Goal: Task Accomplishment & Management: Manage account settings

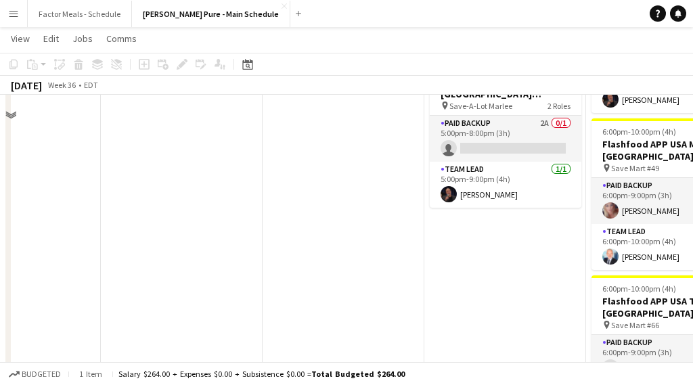
scroll to position [514, 0]
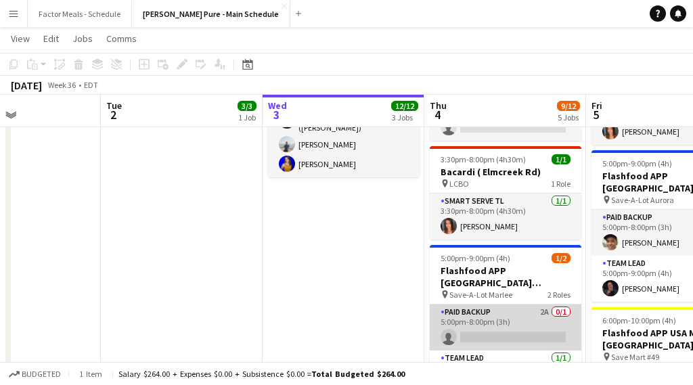
click at [474, 330] on app-card-role "Paid Backup 2A 0/1 5:00pm-8:00pm (3h) single-neutral-actions" at bounding box center [506, 328] width 152 height 46
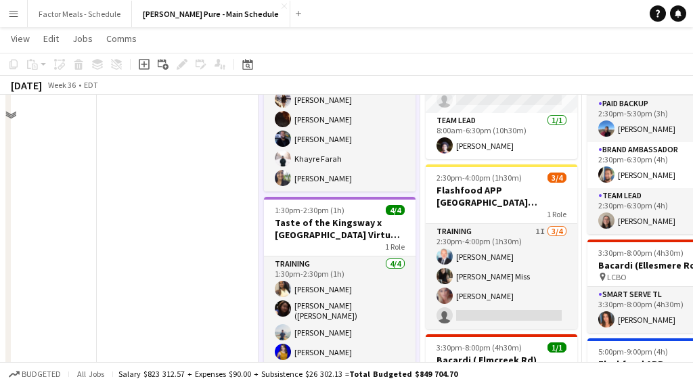
scroll to position [144, 0]
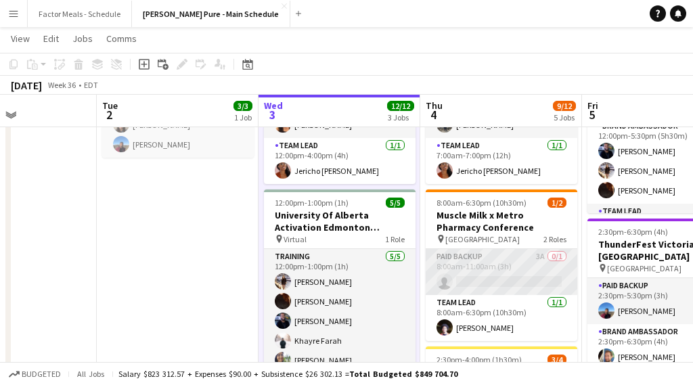
click at [470, 269] on app-card-role "Paid Backup 3A 0/1 8:00am-11:00am (3h) single-neutral-actions" at bounding box center [502, 272] width 152 height 46
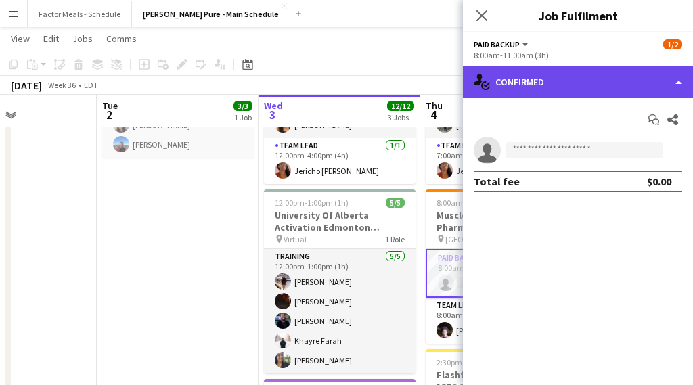
click at [564, 79] on div "single-neutral-actions-check-2 Confirmed" at bounding box center [578, 82] width 230 height 32
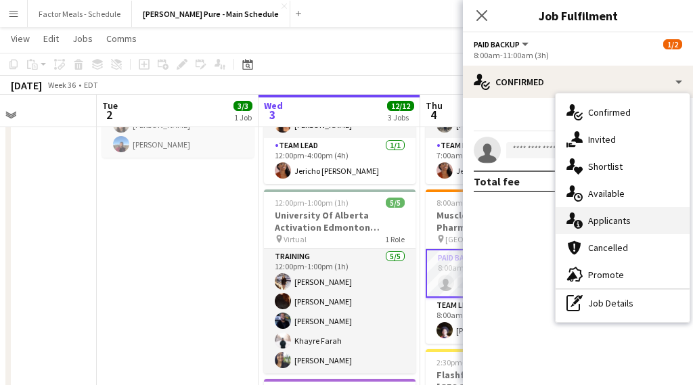
click at [606, 227] on span "Applicants" at bounding box center [609, 221] width 43 height 12
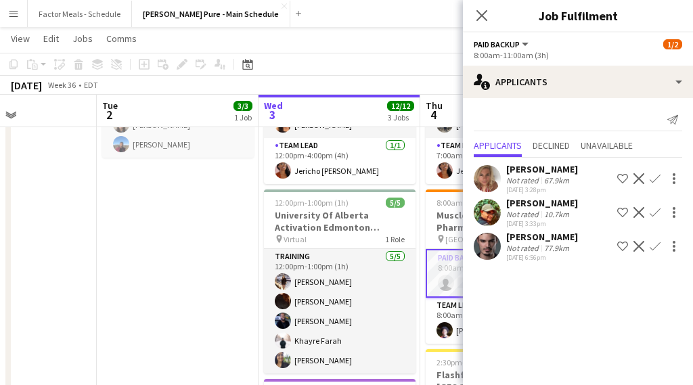
click at [654, 213] on app-icon "Confirm" at bounding box center [655, 212] width 11 height 11
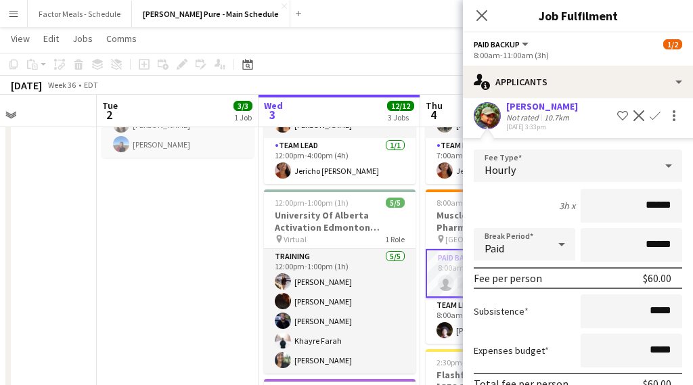
scroll to position [198, 0]
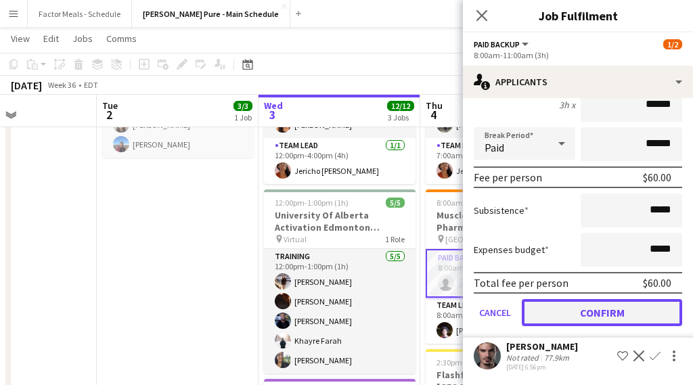
click at [558, 324] on button "Confirm" at bounding box center [602, 312] width 160 height 27
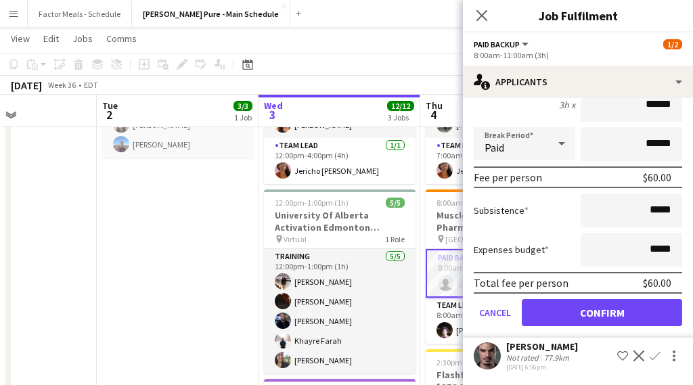
scroll to position [0, 0]
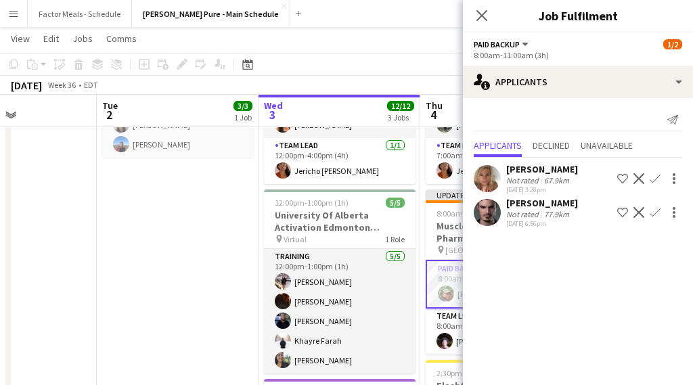
click at [481, 10] on icon "Close pop-in" at bounding box center [481, 15] width 11 height 11
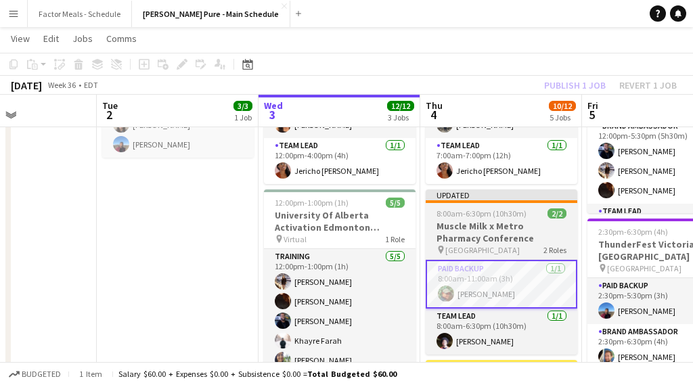
click at [469, 213] on span "8:00am-6:30pm (10h30m)" at bounding box center [482, 213] width 90 height 10
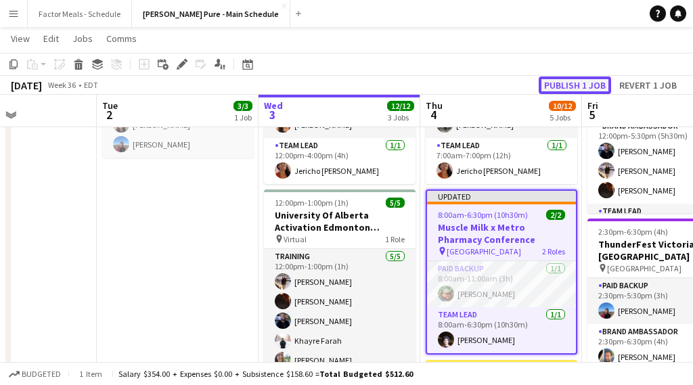
click at [554, 88] on button "Publish 1 job" at bounding box center [575, 85] width 72 height 18
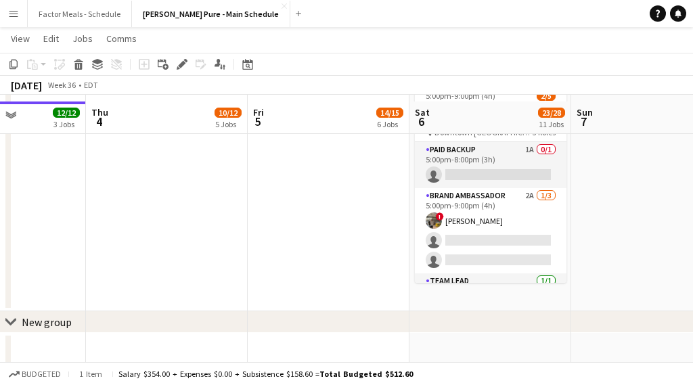
scroll to position [1608, 0]
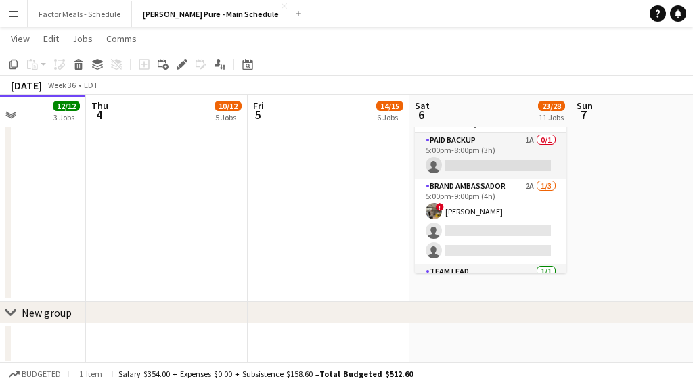
click at [453, 181] on app-card-role "Brand Ambassador 2A [DATE] 5:00pm-9:00pm (4h) ! [PERSON_NAME] single-neutral-ac…" at bounding box center [491, 221] width 152 height 85
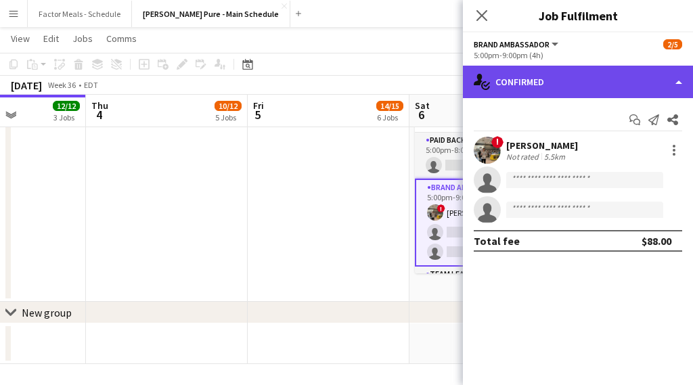
click at [603, 87] on div "single-neutral-actions-check-2 Confirmed" at bounding box center [578, 82] width 230 height 32
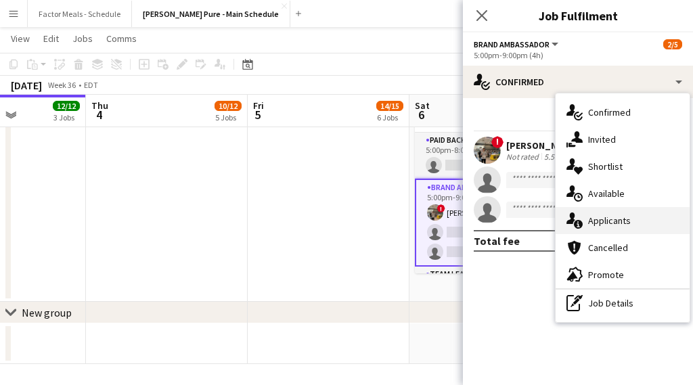
click at [608, 217] on span "Applicants" at bounding box center [609, 221] width 43 height 12
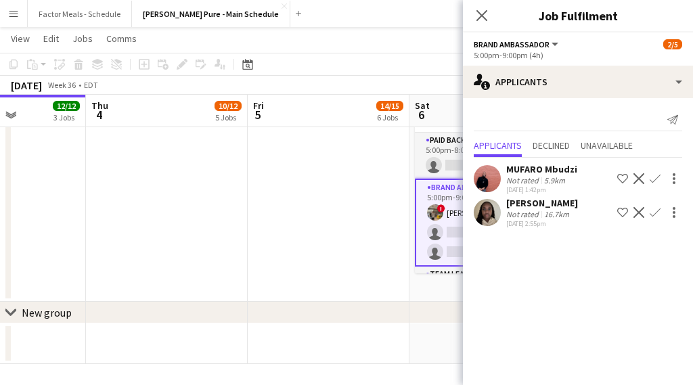
click at [653, 179] on app-icon "Confirm" at bounding box center [655, 178] width 11 height 11
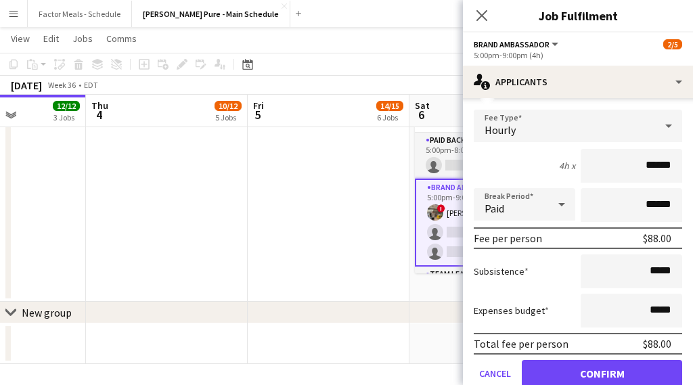
scroll to position [164, 0]
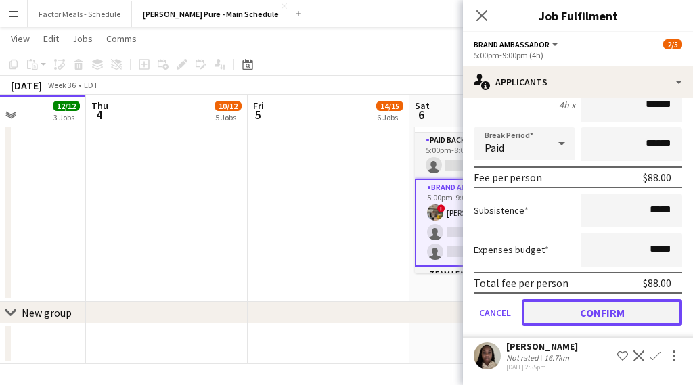
click at [600, 311] on button "Confirm" at bounding box center [602, 312] width 160 height 27
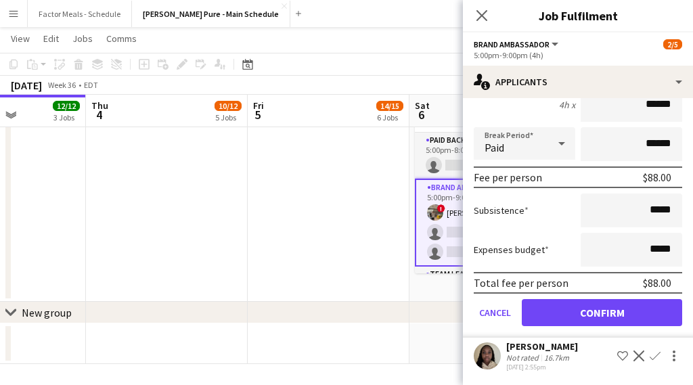
scroll to position [0, 0]
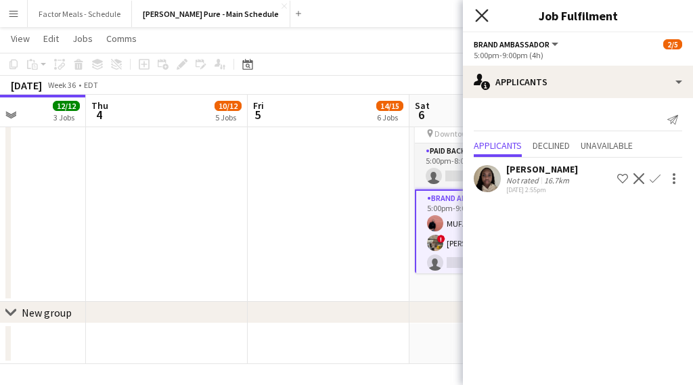
click at [479, 10] on icon "Close pop-in" at bounding box center [481, 15] width 13 height 13
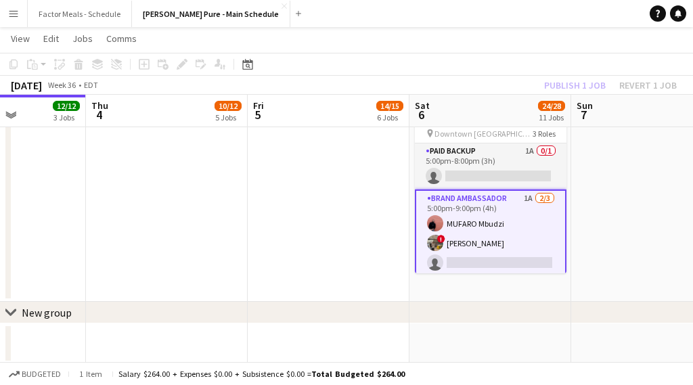
click at [459, 204] on app-card-role "Brand Ambassador 1A [DATE] 5:00pm-9:00pm (4h) MUFARO Mbudzi ! [PERSON_NAME] sin…" at bounding box center [491, 234] width 152 height 88
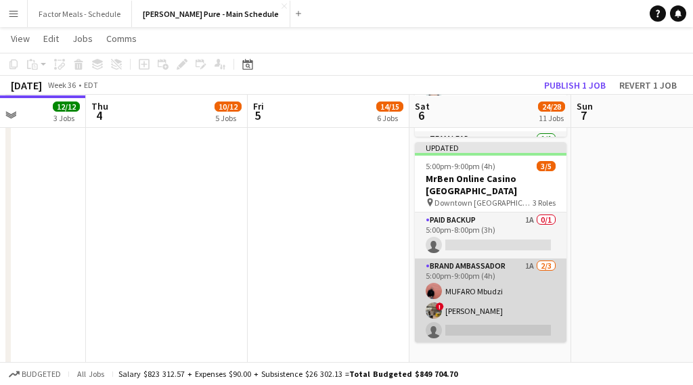
scroll to position [1540, 0]
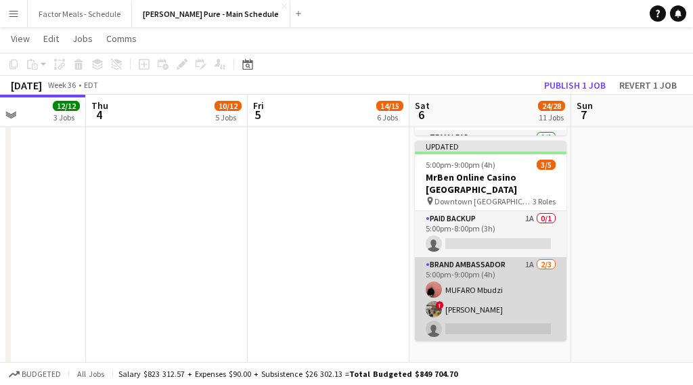
click at [485, 257] on app-card-role "Brand Ambassador 1A [DATE] 5:00pm-9:00pm (4h) MUFARO Mbudzi ! [PERSON_NAME] sin…" at bounding box center [491, 299] width 152 height 85
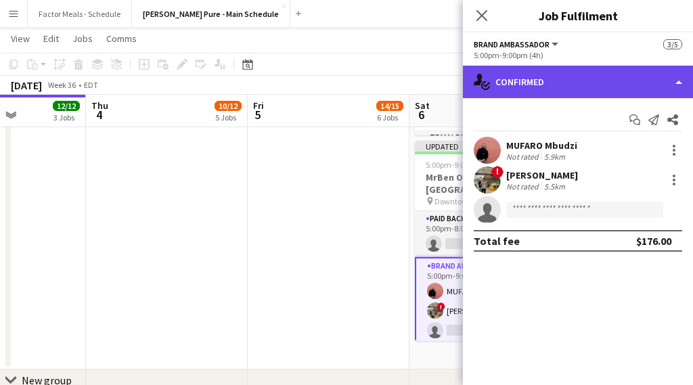
click at [539, 85] on div "single-neutral-actions-check-2 Confirmed" at bounding box center [578, 82] width 230 height 32
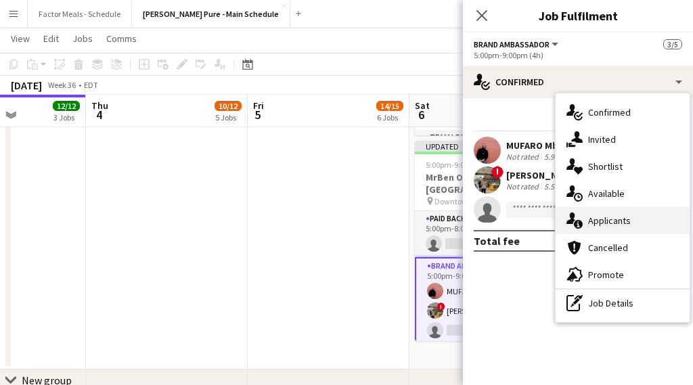
click at [574, 231] on div "single-neutral-actions-information Applicants" at bounding box center [623, 220] width 134 height 27
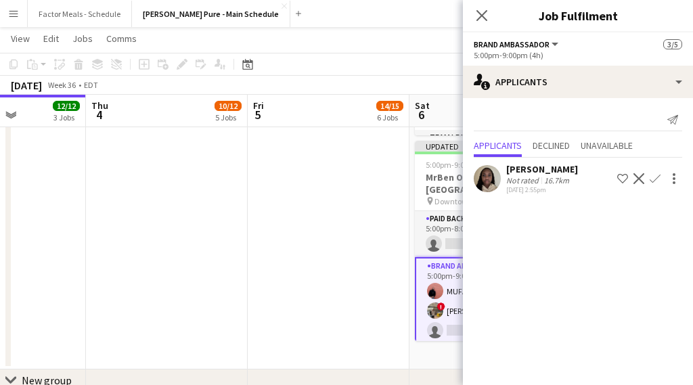
click at [658, 181] on app-icon "Confirm" at bounding box center [655, 178] width 11 height 11
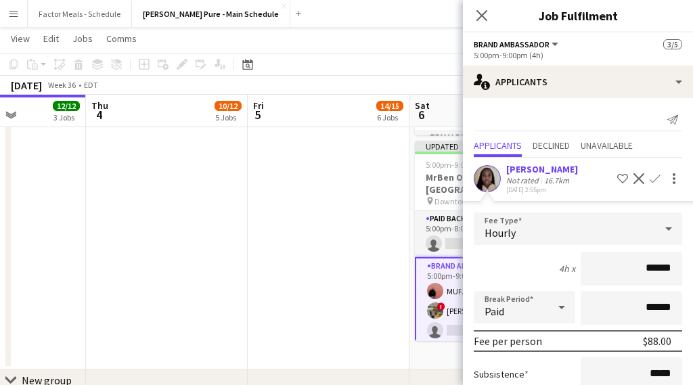
scroll to position [130, 0]
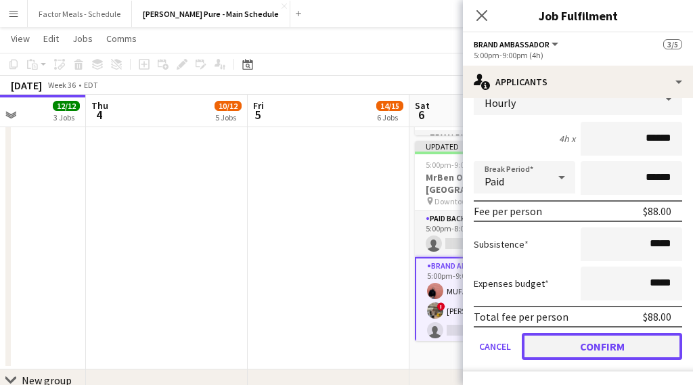
click at [559, 347] on button "Confirm" at bounding box center [602, 346] width 160 height 27
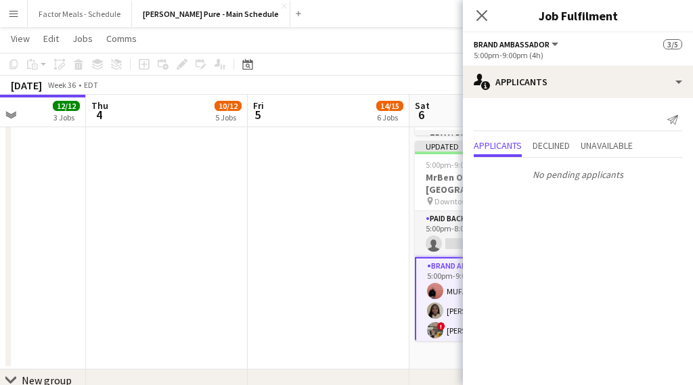
scroll to position [0, 0]
click at [476, 10] on icon "Close pop-in" at bounding box center [481, 15] width 11 height 11
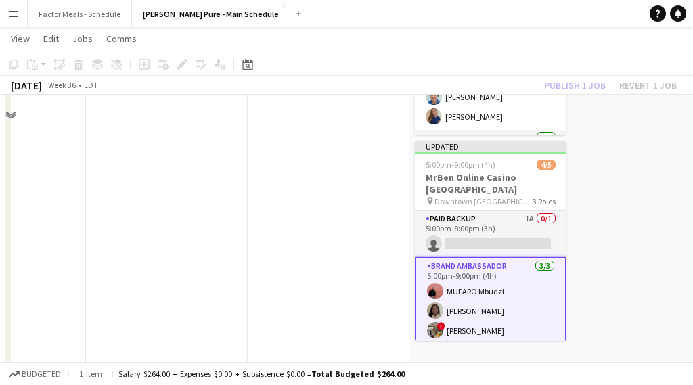
scroll to position [1497, 0]
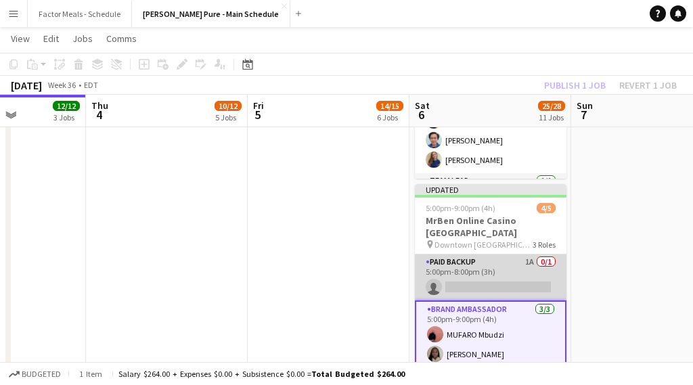
click at [455, 254] on app-card-role "Paid Backup 1A 0/1 5:00pm-8:00pm (3h) single-neutral-actions" at bounding box center [491, 277] width 152 height 46
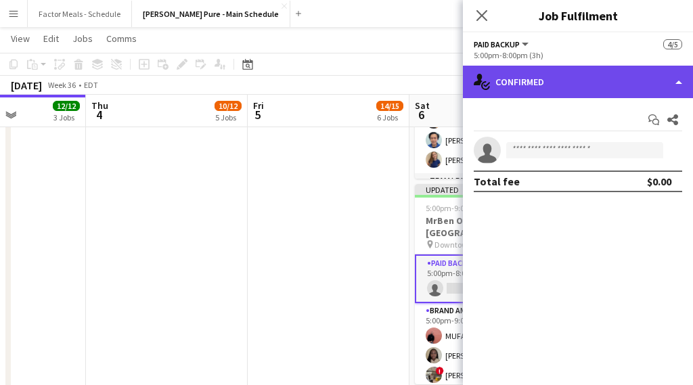
click at [555, 89] on div "single-neutral-actions-check-2 Confirmed" at bounding box center [578, 82] width 230 height 32
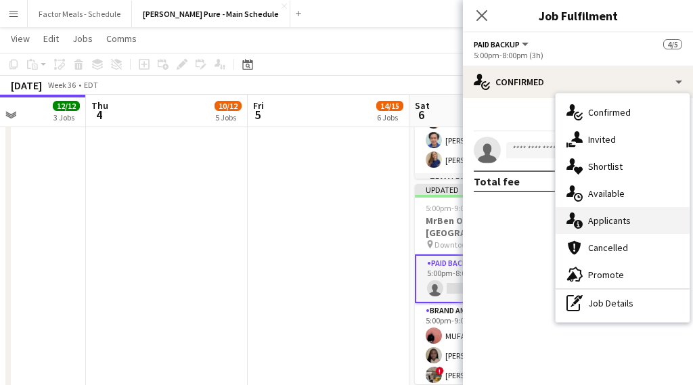
click at [607, 215] on span "Applicants" at bounding box center [609, 221] width 43 height 12
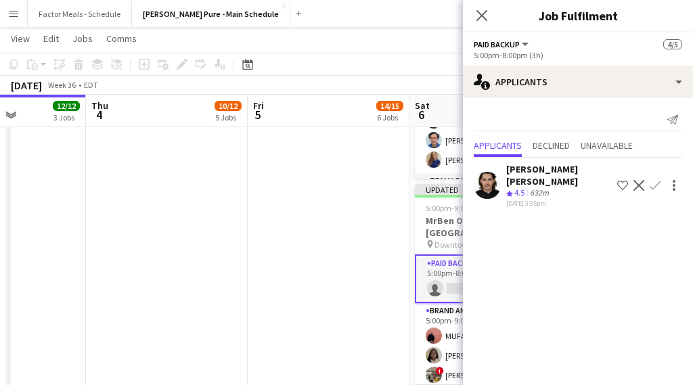
click at [656, 183] on app-icon "Confirm" at bounding box center [655, 185] width 11 height 11
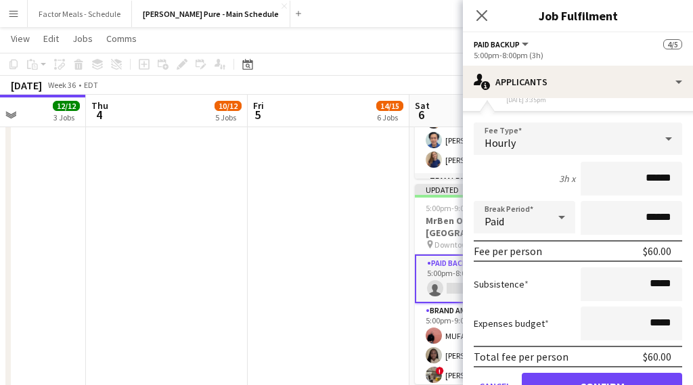
scroll to position [143, 0]
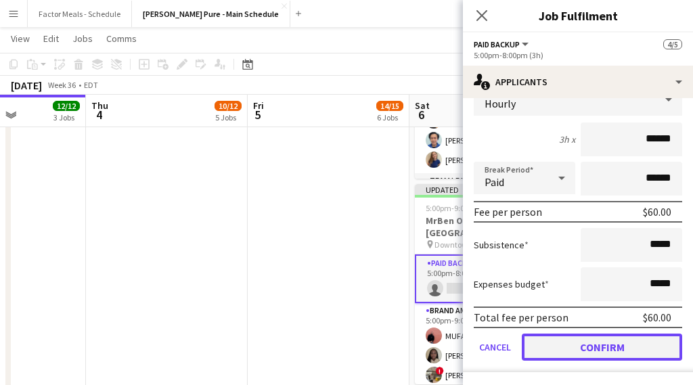
click at [547, 342] on button "Confirm" at bounding box center [602, 347] width 160 height 27
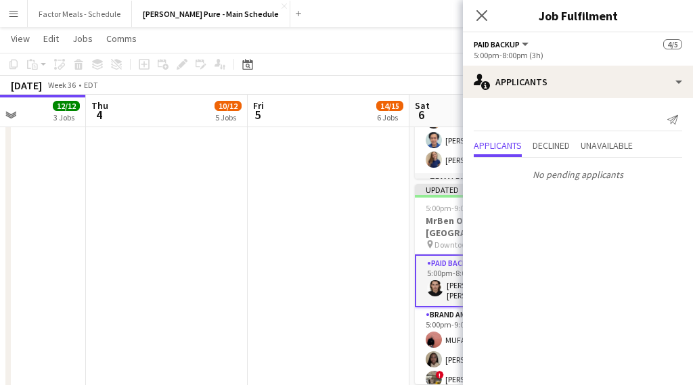
scroll to position [0, 0]
click at [481, 7] on app-icon "Close pop-in" at bounding box center [482, 15] width 16 height 16
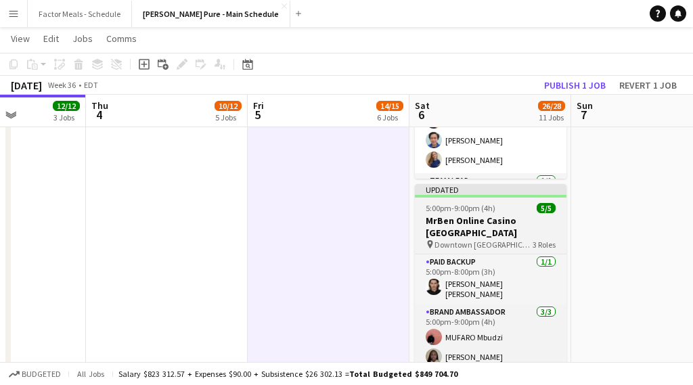
click at [467, 203] on span "5:00pm-9:00pm (4h)" at bounding box center [461, 208] width 70 height 10
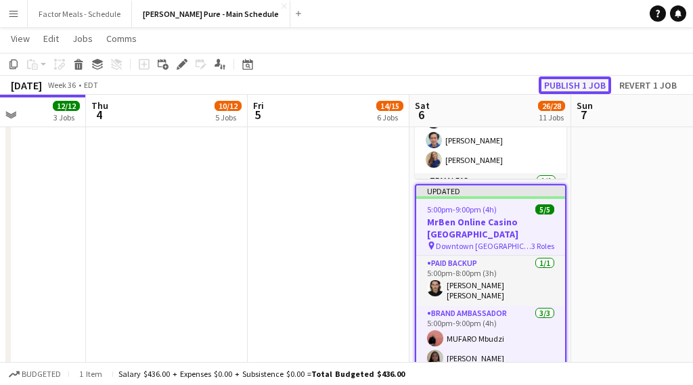
click at [574, 88] on button "Publish 1 job" at bounding box center [575, 85] width 72 height 18
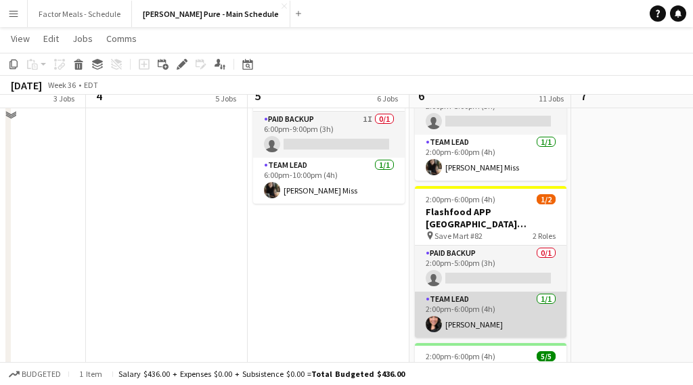
scroll to position [902, 0]
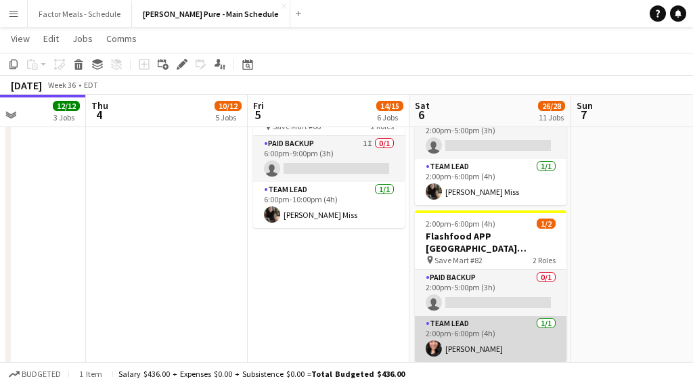
click at [497, 270] on app-card-role "Paid Backup 0/1 2:00pm-5:00pm (3h) single-neutral-actions" at bounding box center [491, 293] width 152 height 46
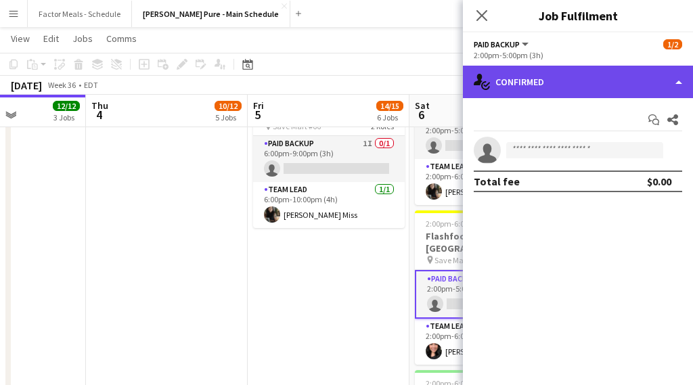
click at [571, 80] on div "single-neutral-actions-check-2 Confirmed" at bounding box center [578, 82] width 230 height 32
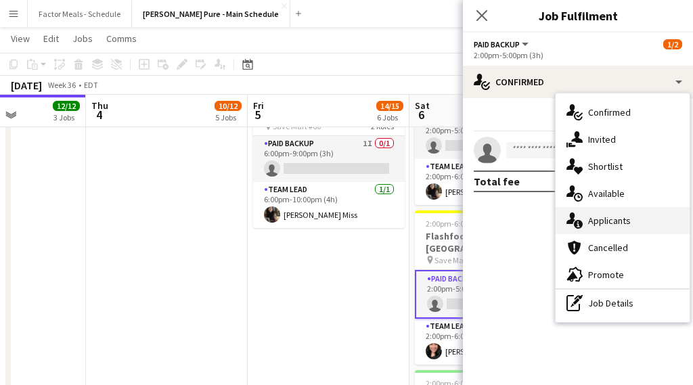
click at [591, 223] on span "Applicants" at bounding box center [609, 221] width 43 height 12
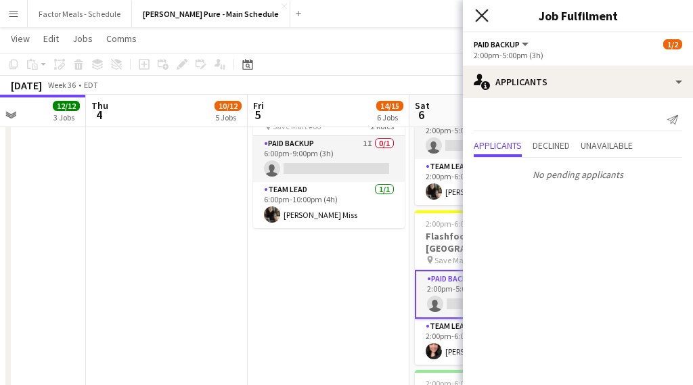
click at [483, 10] on icon "Close pop-in" at bounding box center [481, 15] width 13 height 13
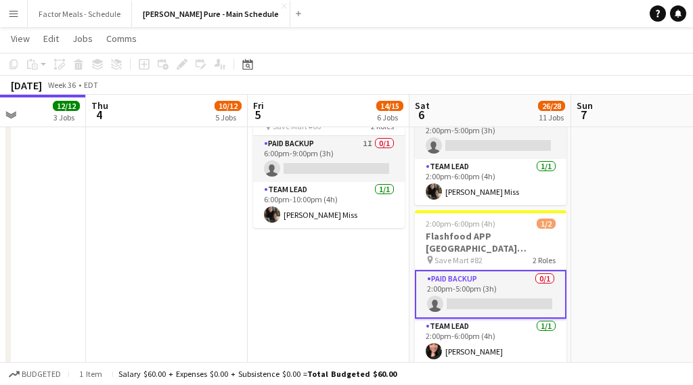
click at [326, 230] on app-date-cell "12:00pm-5:30pm (5h30m) 5/5 [GEOGRAPHIC_DATA] Activation [GEOGRAPHIC_DATA] pin […" at bounding box center [329, 128] width 162 height 1758
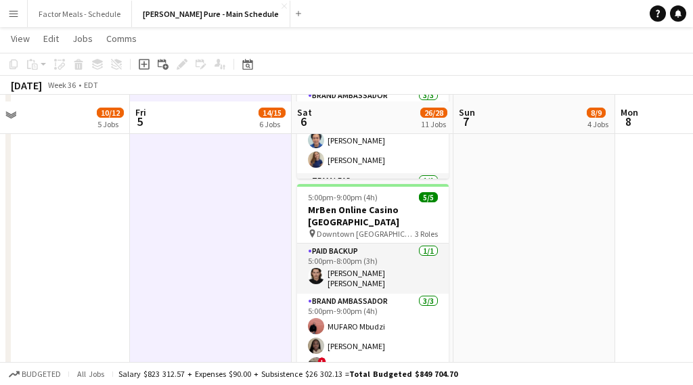
scroll to position [1505, 0]
